Goal: Task Accomplishment & Management: Manage account settings

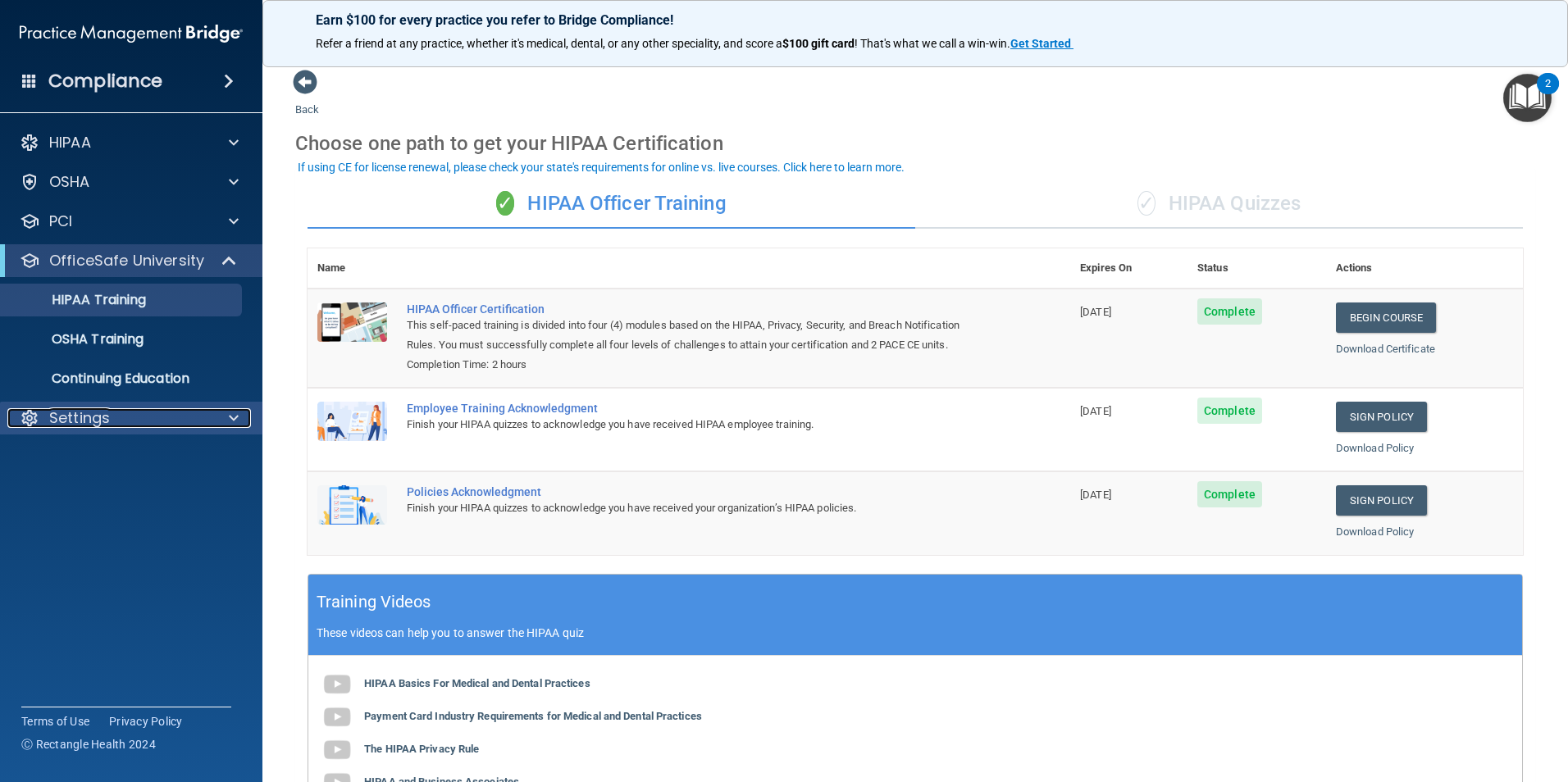
click at [110, 419] on div "Settings" at bounding box center [109, 418] width 204 height 20
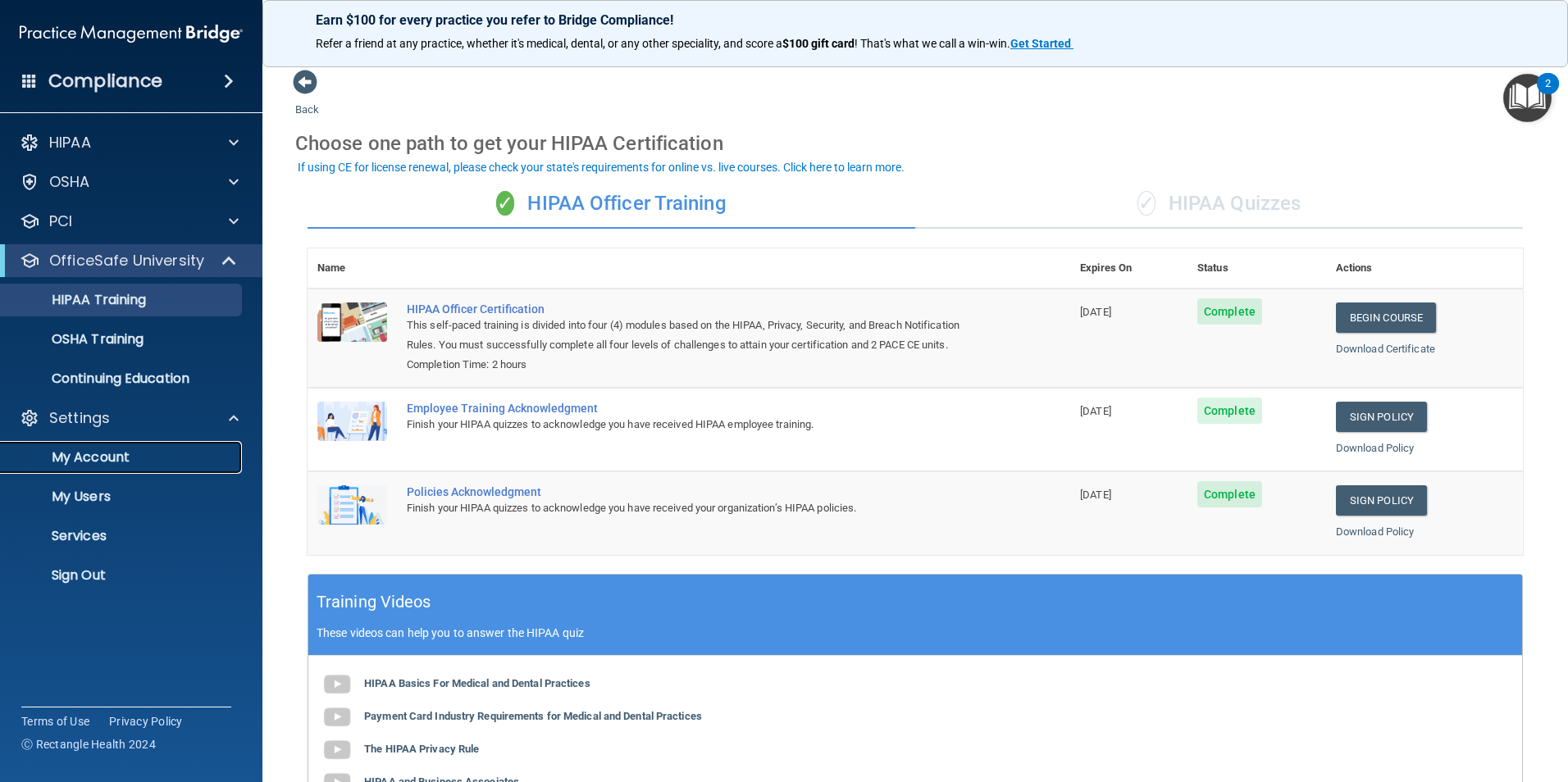
click at [97, 457] on p "My Account" at bounding box center [122, 458] width 223 height 16
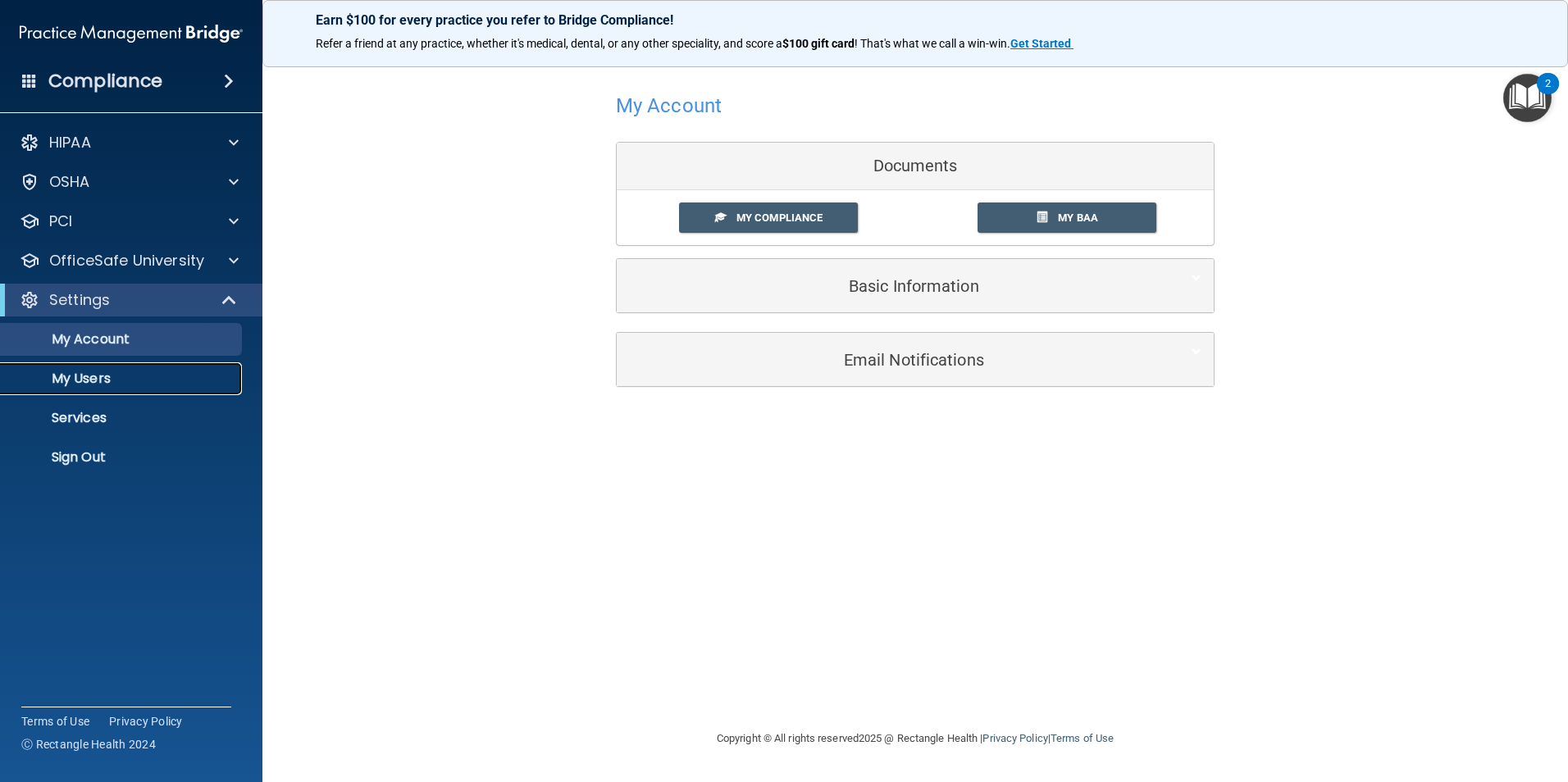
click at [105, 391] on link "My Users" at bounding box center [113, 379] width 258 height 33
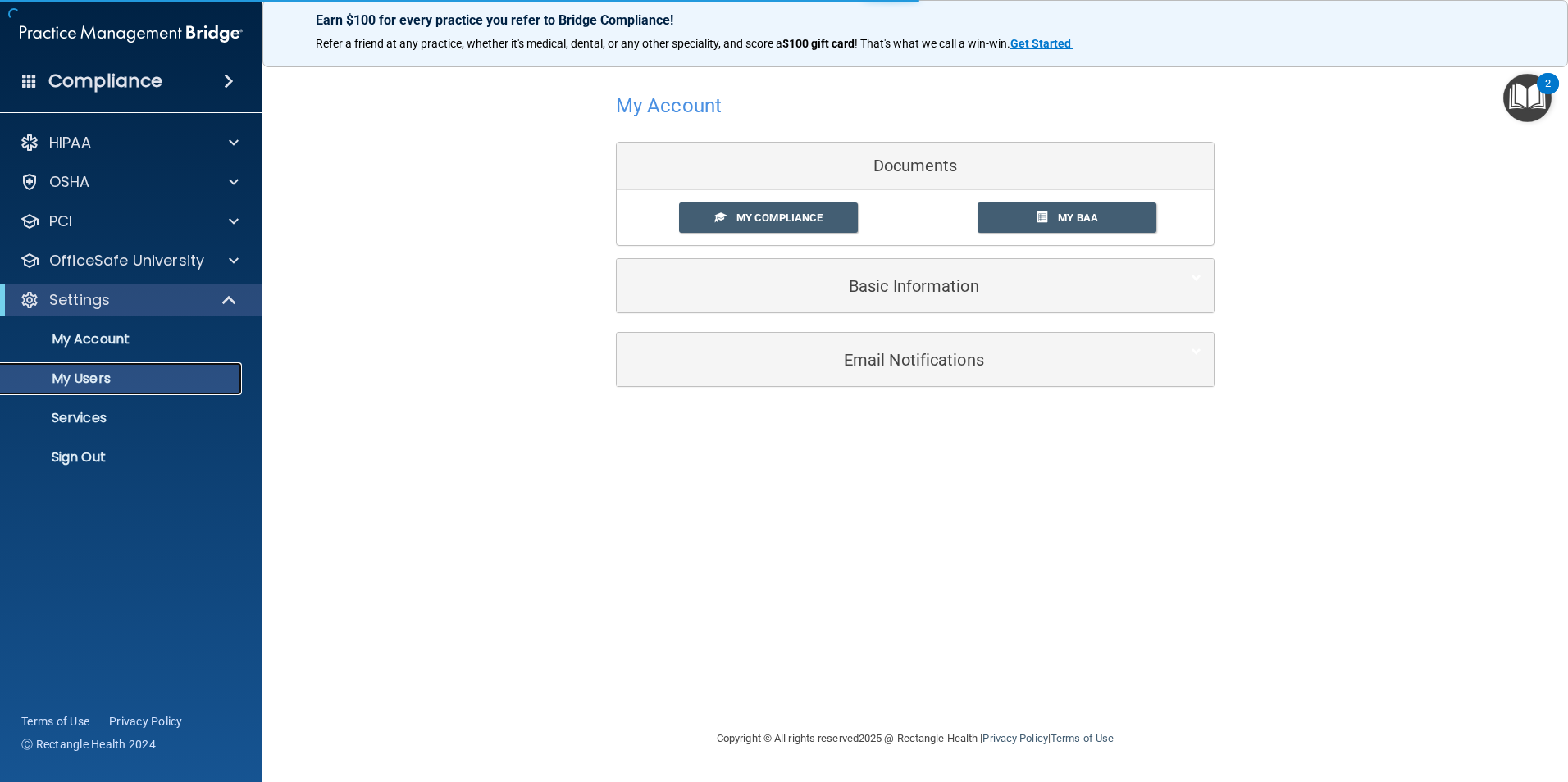
select select "20"
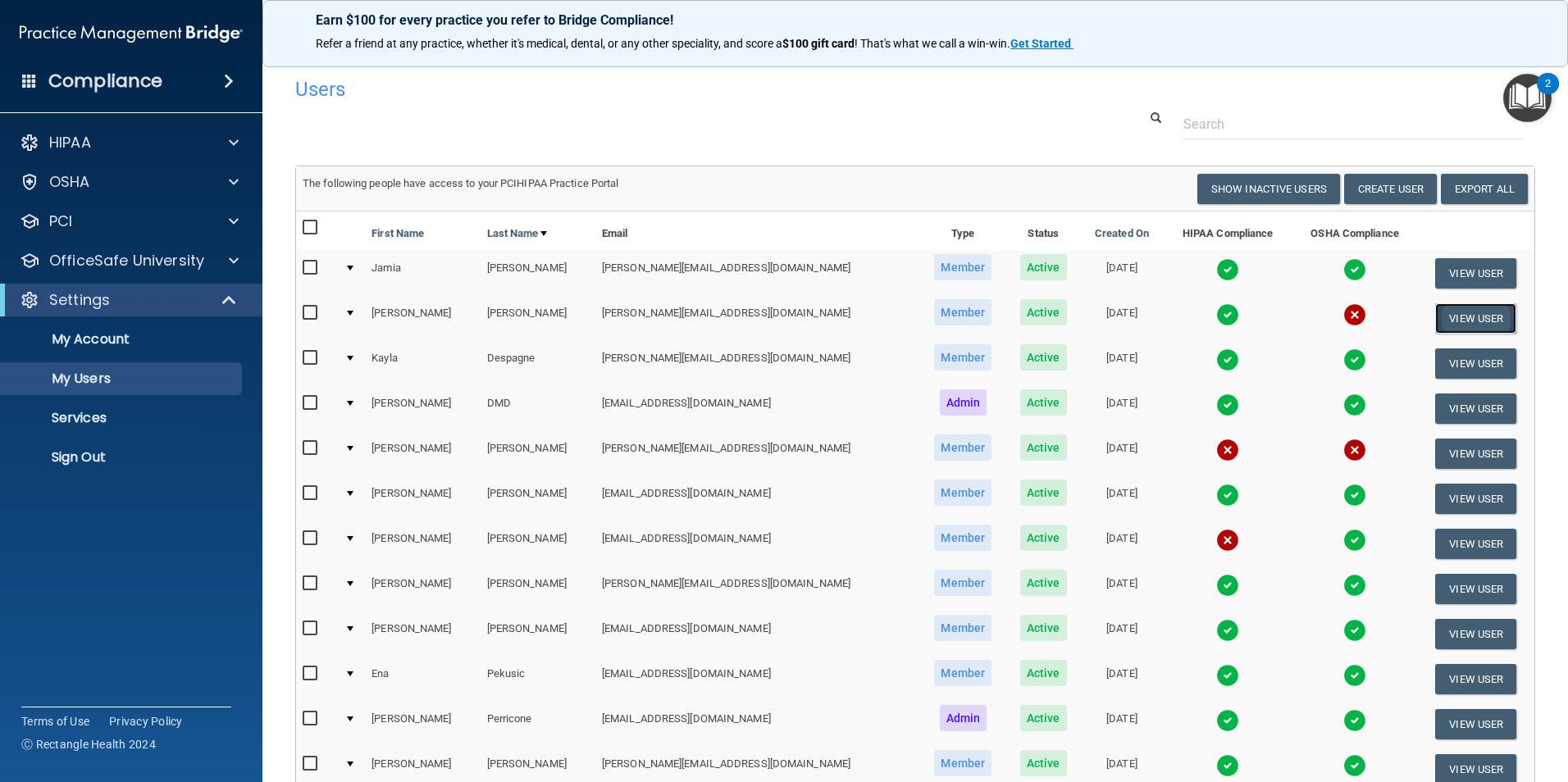
click at [1450, 320] on button "View User" at bounding box center [1476, 318] width 81 height 30
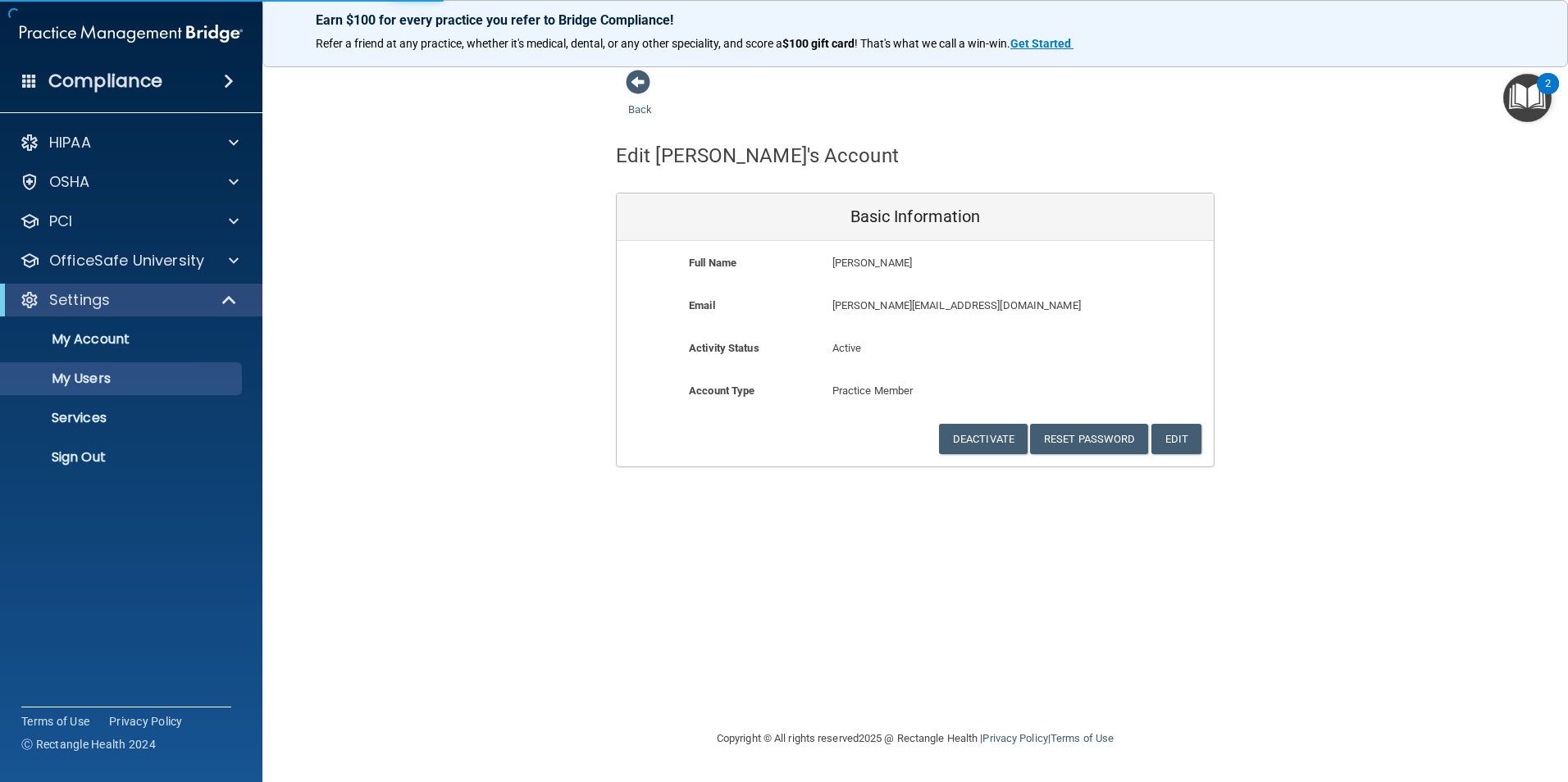
select select "20"
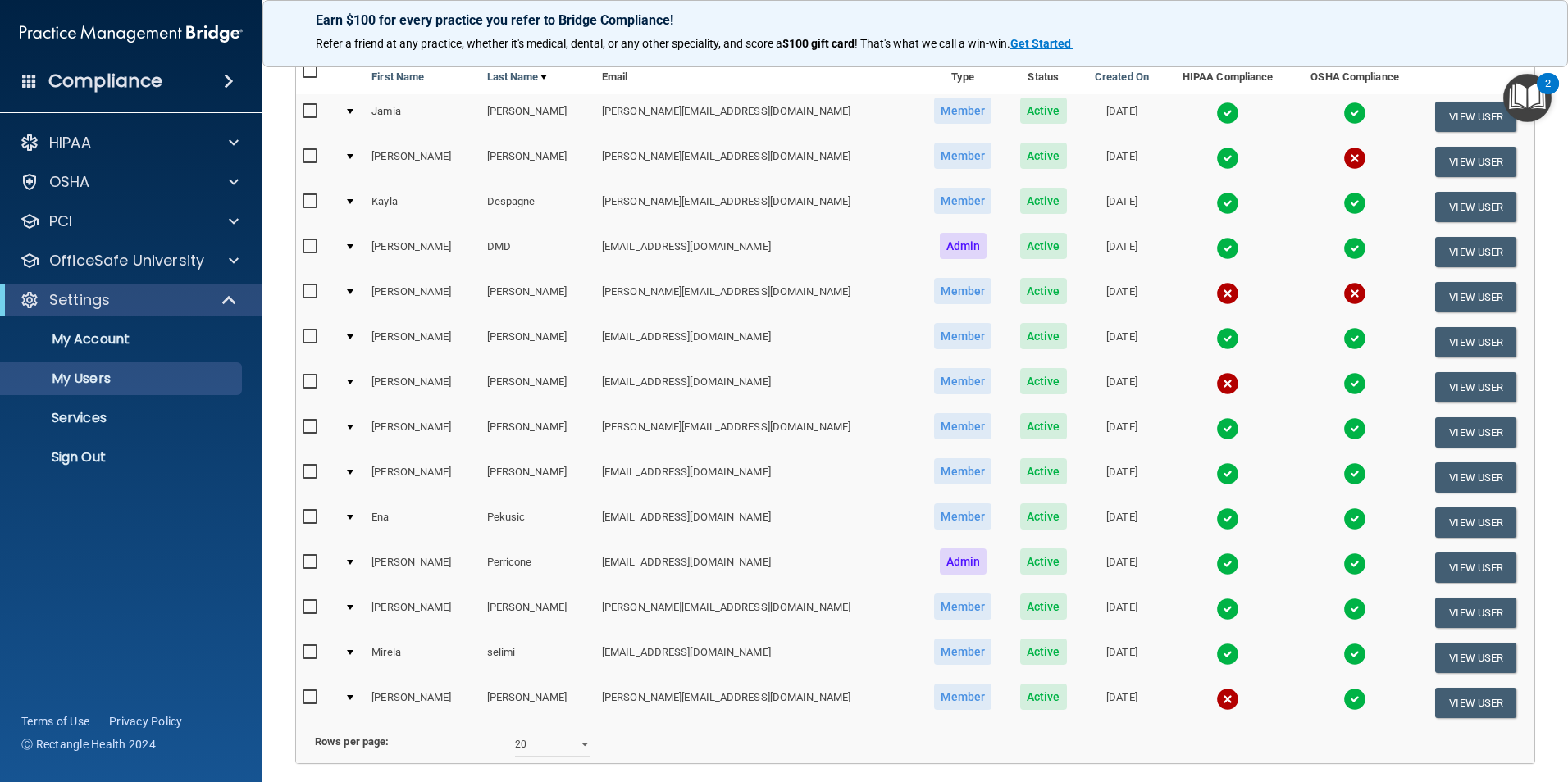
scroll to position [164, 0]
